Goal: Task Accomplishment & Management: Use online tool/utility

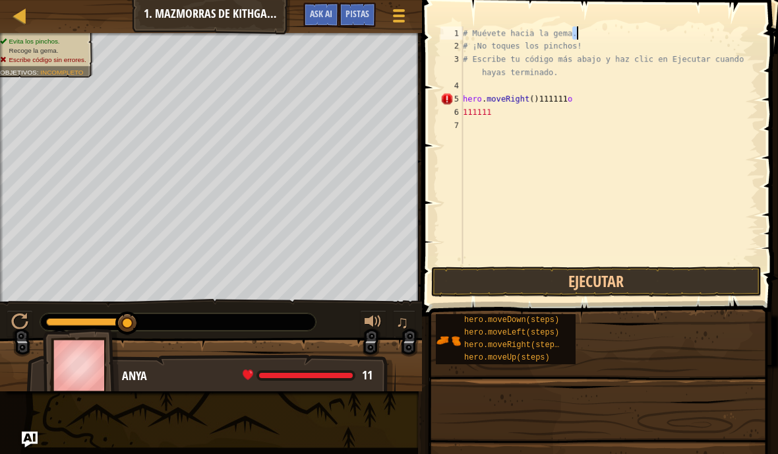
scroll to position [14, 18]
click at [19, 16] on div at bounding box center [20, 15] width 16 height 16
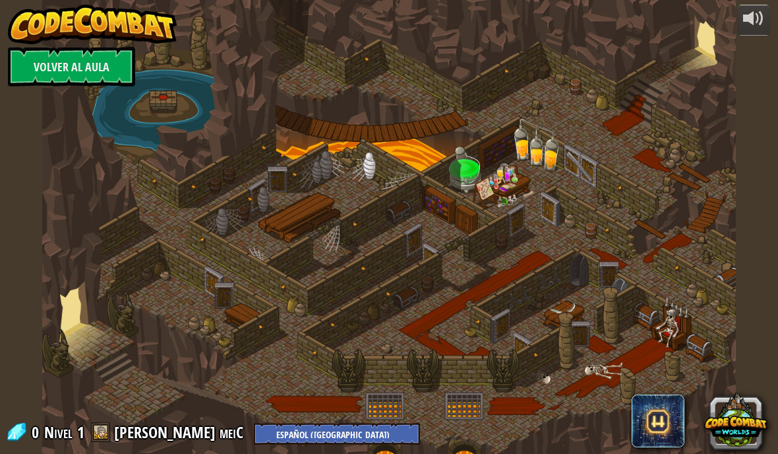
select select "es-419"
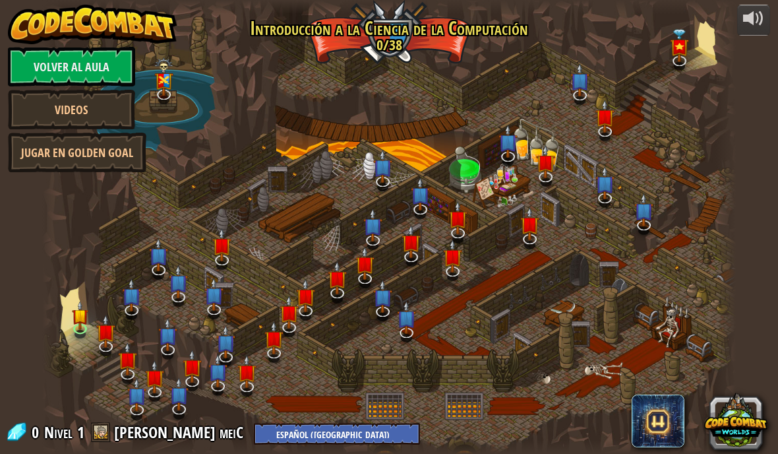
select select "es-419"
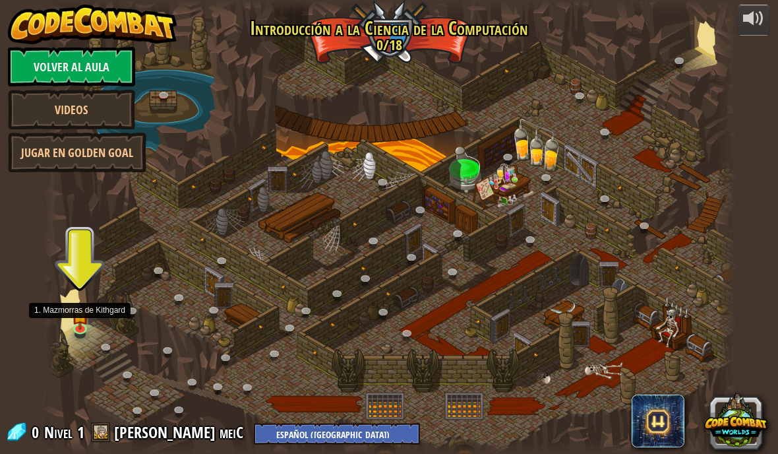
click at [73, 312] on img at bounding box center [80, 315] width 17 height 29
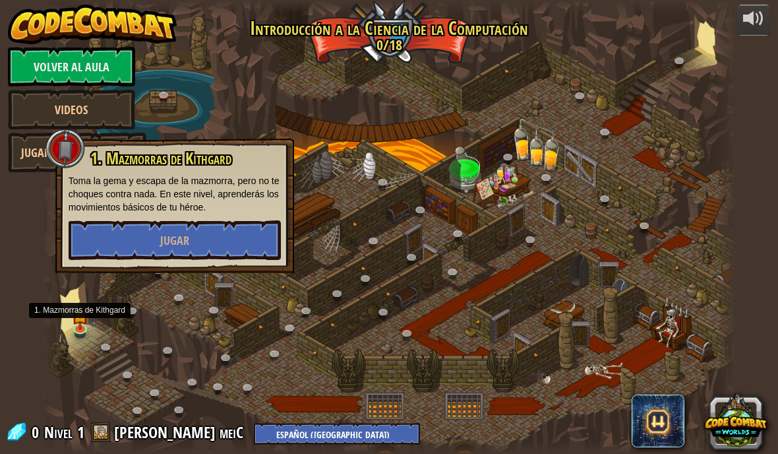
click at [135, 247] on button "Jugar" at bounding box center [175, 240] width 212 height 40
